Goal: Navigation & Orientation: Find specific page/section

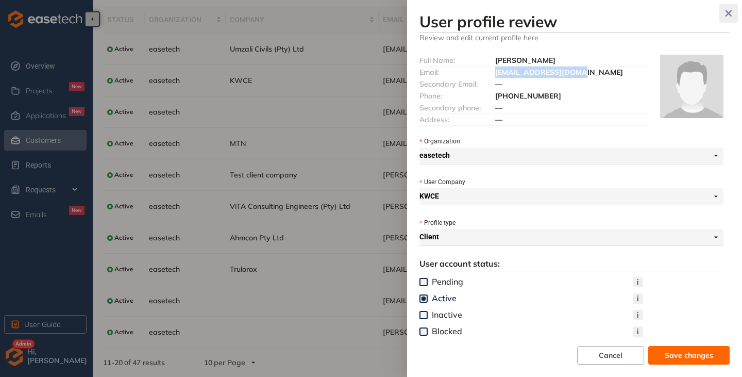
click at [732, 15] on icon "button" at bounding box center [728, 13] width 10 height 7
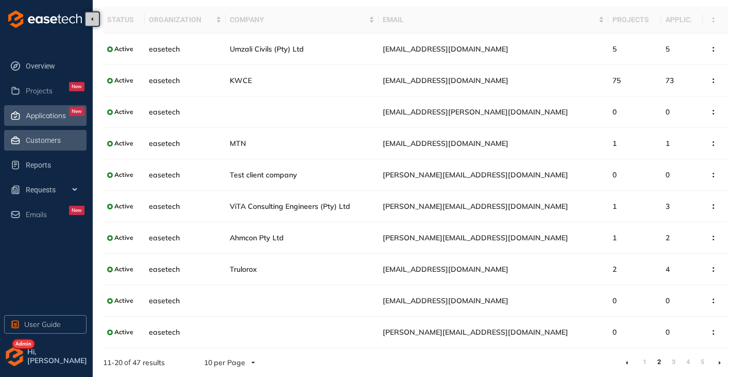
click at [44, 117] on span "Applications" at bounding box center [46, 115] width 40 height 9
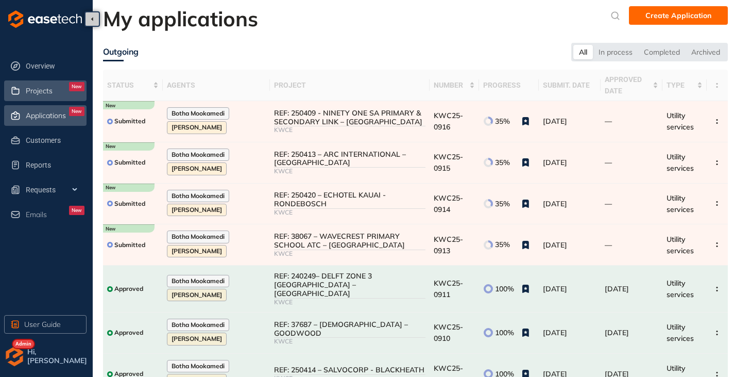
click at [50, 92] on span "Projects" at bounding box center [39, 91] width 27 height 9
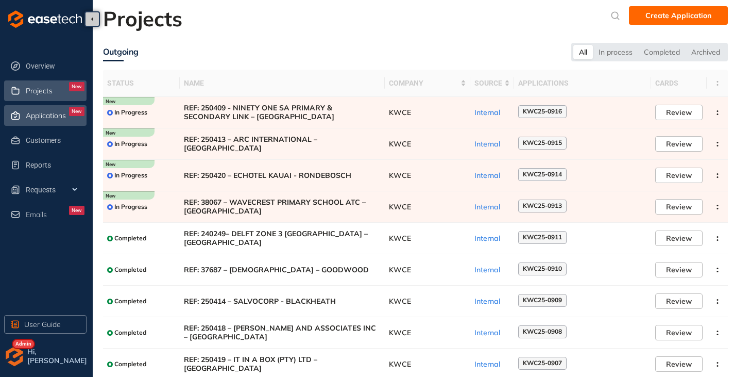
click at [52, 115] on span "Applications" at bounding box center [46, 115] width 40 height 9
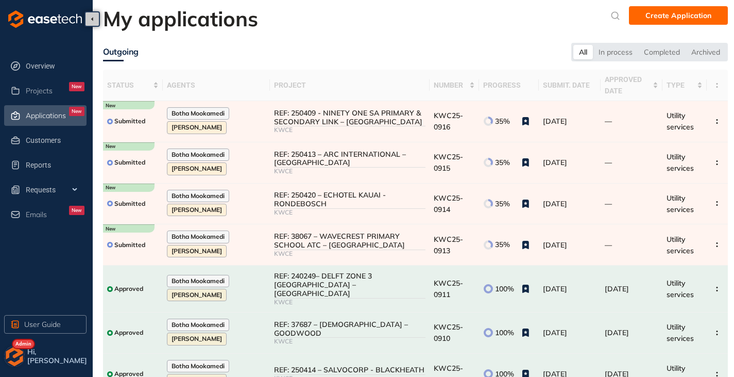
click at [10, 346] on img "button" at bounding box center [14, 356] width 21 height 21
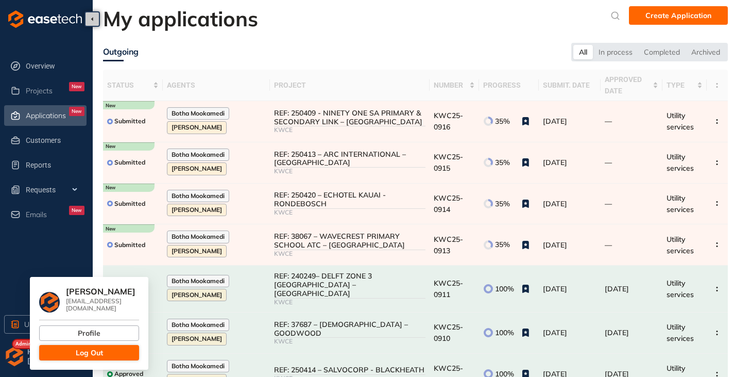
click at [61, 351] on button "Log Out" at bounding box center [89, 352] width 100 height 15
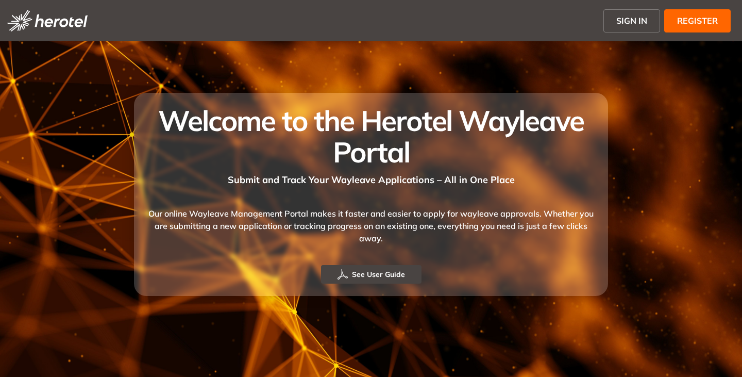
click at [618, 11] on button "SIGN IN" at bounding box center [631, 20] width 57 height 23
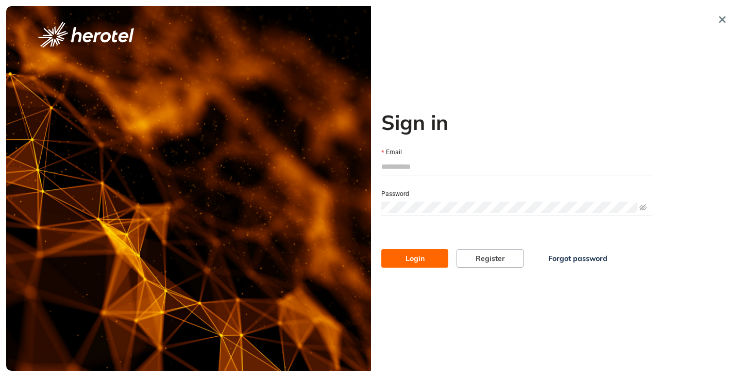
click at [407, 164] on input "Email" at bounding box center [516, 166] width 271 height 15
type input "**********"
click at [417, 200] on span at bounding box center [516, 206] width 271 height 15
click at [381, 249] on button "Login" at bounding box center [414, 258] width 67 height 19
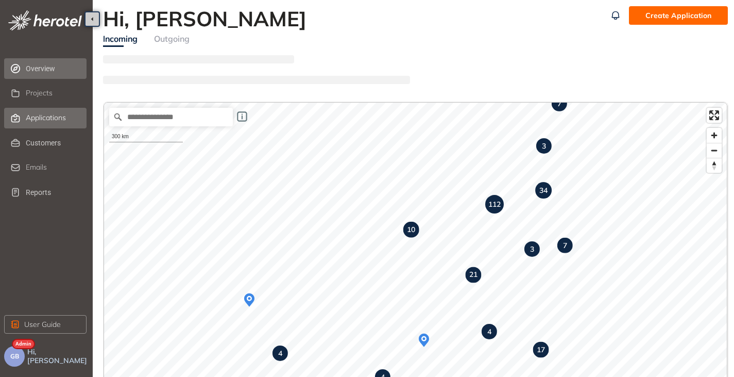
click at [26, 122] on div "Applications" at bounding box center [55, 118] width 59 height 18
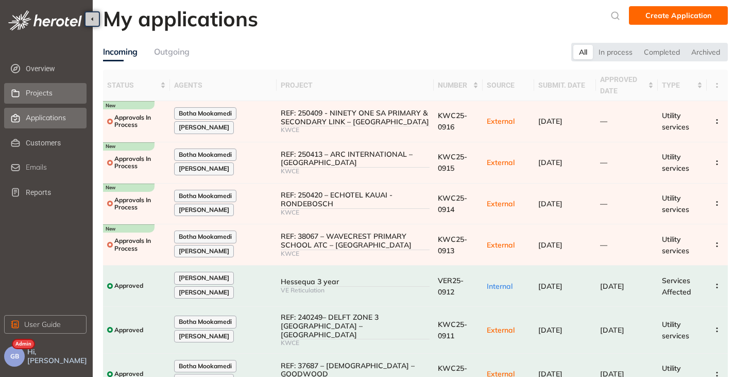
click at [44, 97] on div "Projects" at bounding box center [55, 94] width 59 height 18
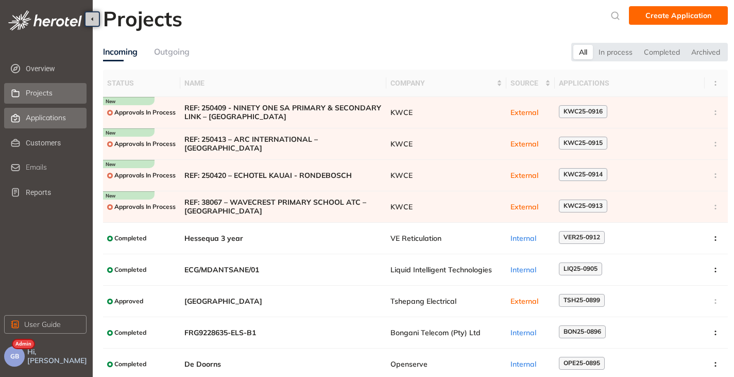
click at [48, 115] on span "Applications" at bounding box center [46, 117] width 40 height 9
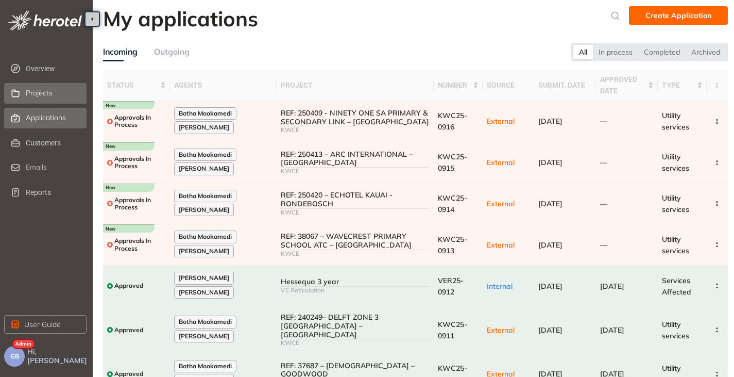
click at [57, 96] on div "Projects" at bounding box center [55, 94] width 59 height 18
